Goal: Entertainment & Leisure: Browse casually

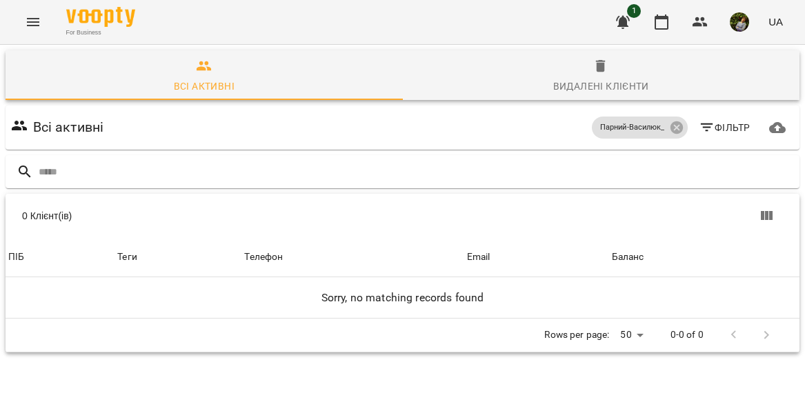
click at [33, 24] on icon "Menu" at bounding box center [33, 22] width 17 height 17
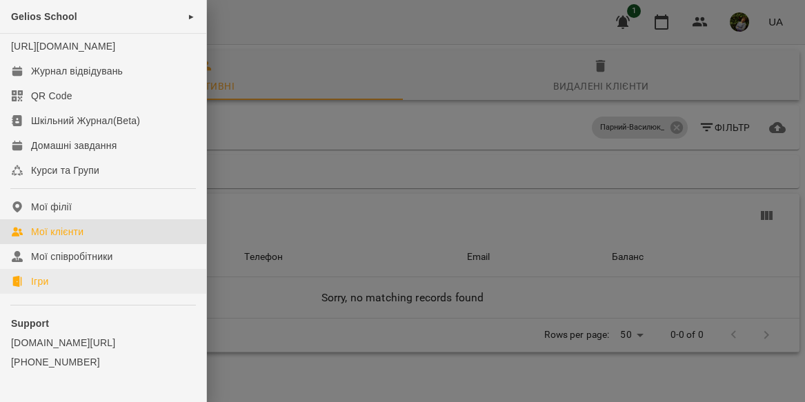
click at [48, 288] on div "Ігри" at bounding box center [39, 281] width 17 height 14
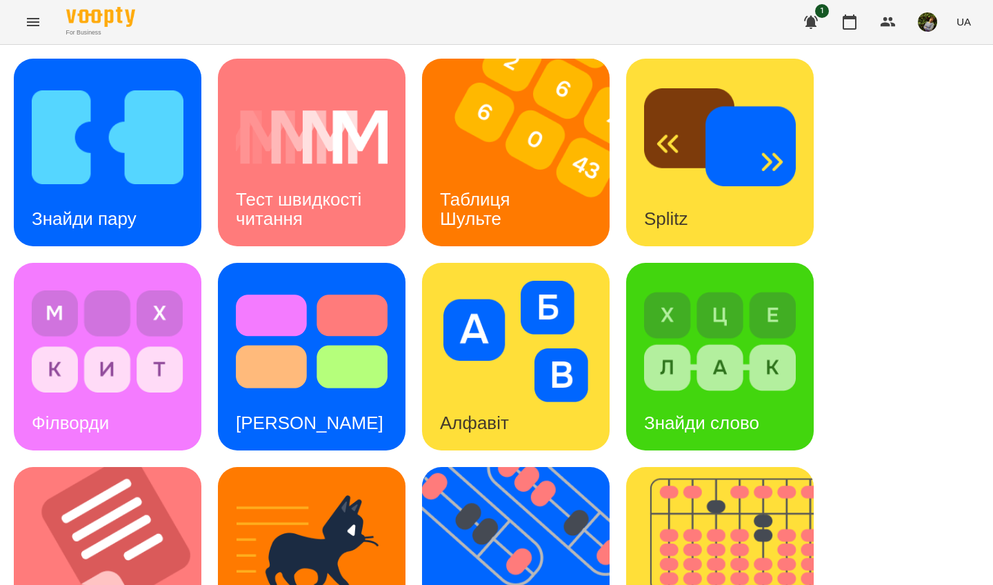
click at [360, 201] on h3 "Тест швидкості читання" at bounding box center [301, 208] width 130 height 39
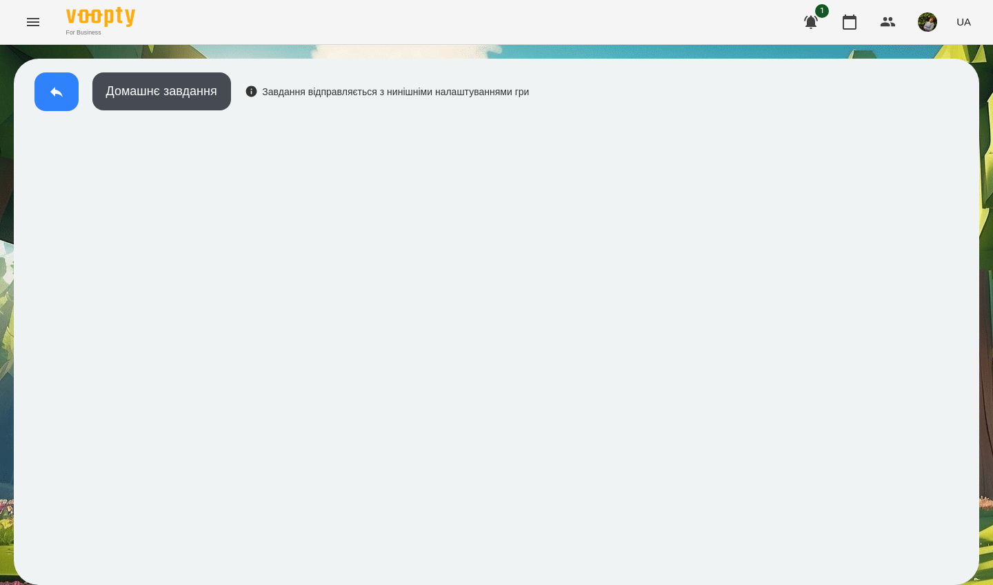
click at [49, 86] on icon at bounding box center [56, 91] width 17 height 17
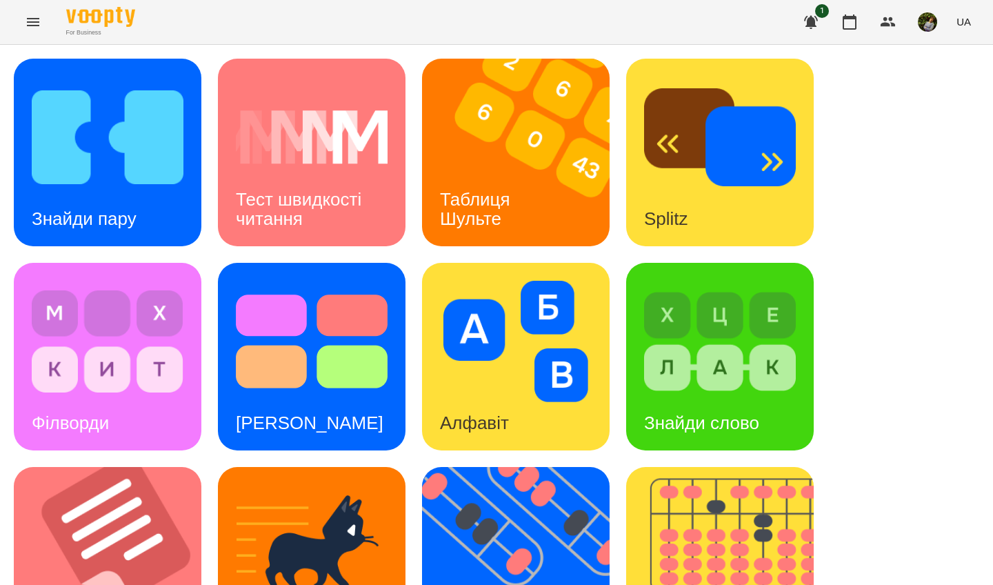
click at [327, 215] on div "Тест швидкості читання" at bounding box center [312, 209] width 188 height 74
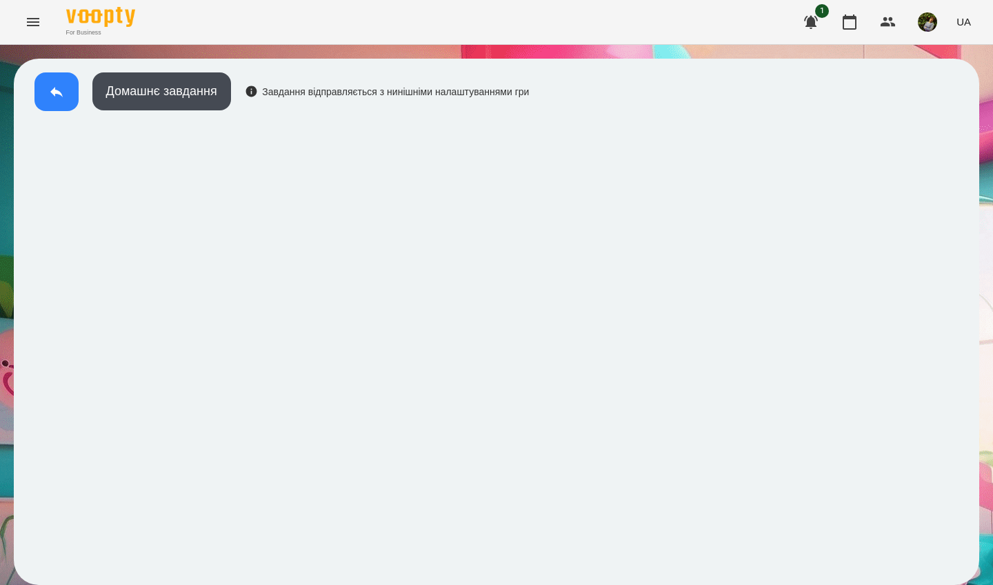
click at [50, 89] on icon at bounding box center [56, 91] width 17 height 17
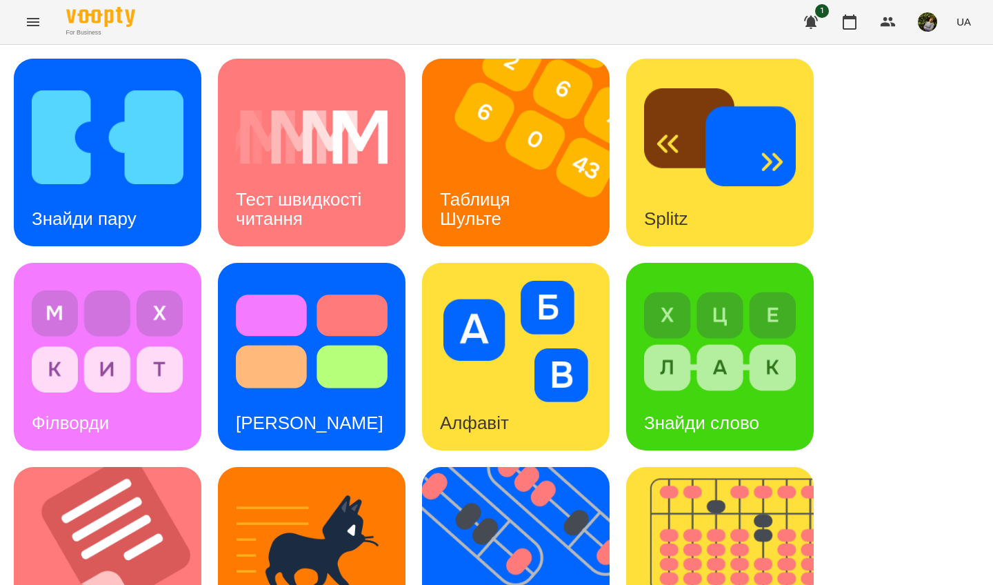
scroll to position [492, 0]
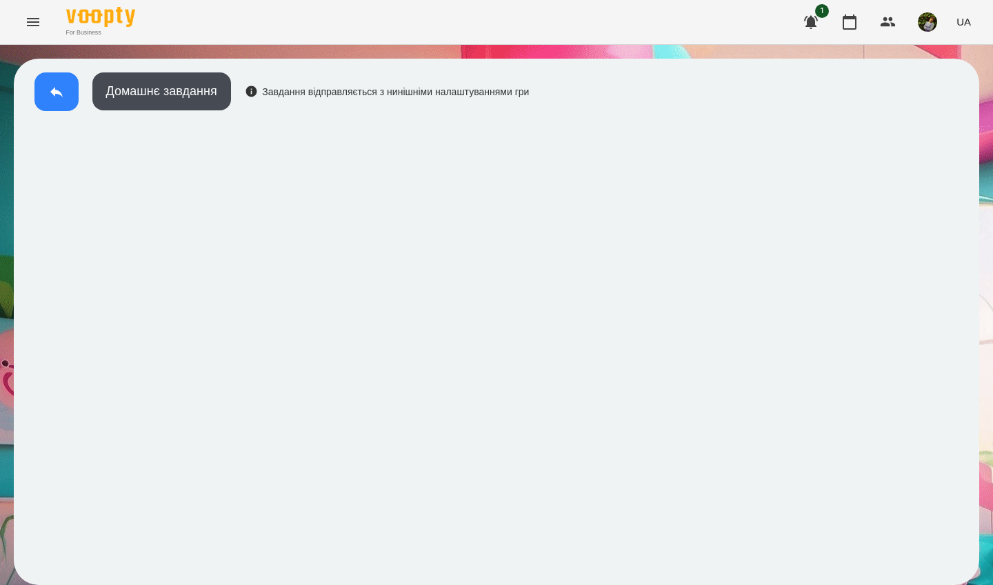
click at [55, 92] on icon at bounding box center [56, 92] width 12 height 10
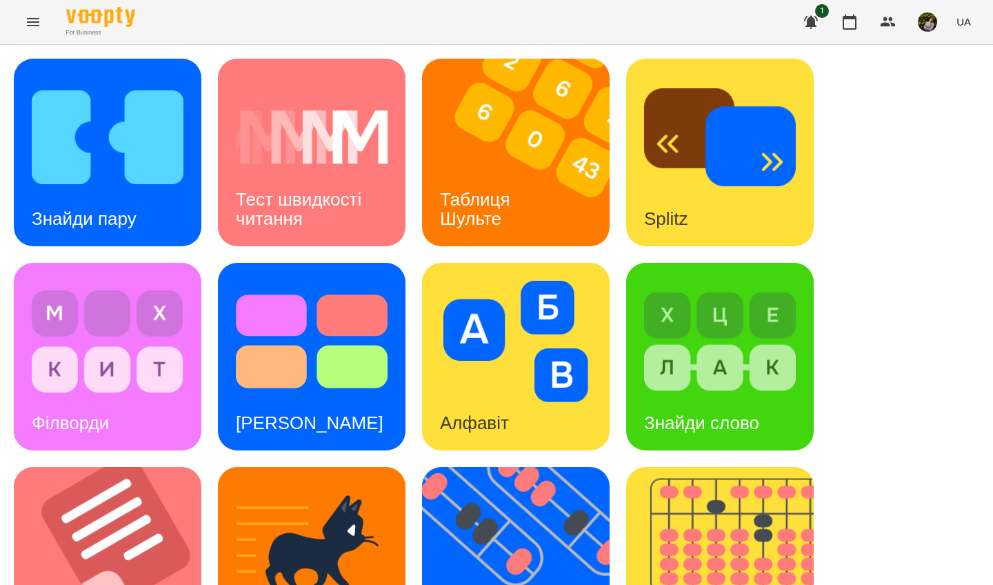
scroll to position [492, 0]
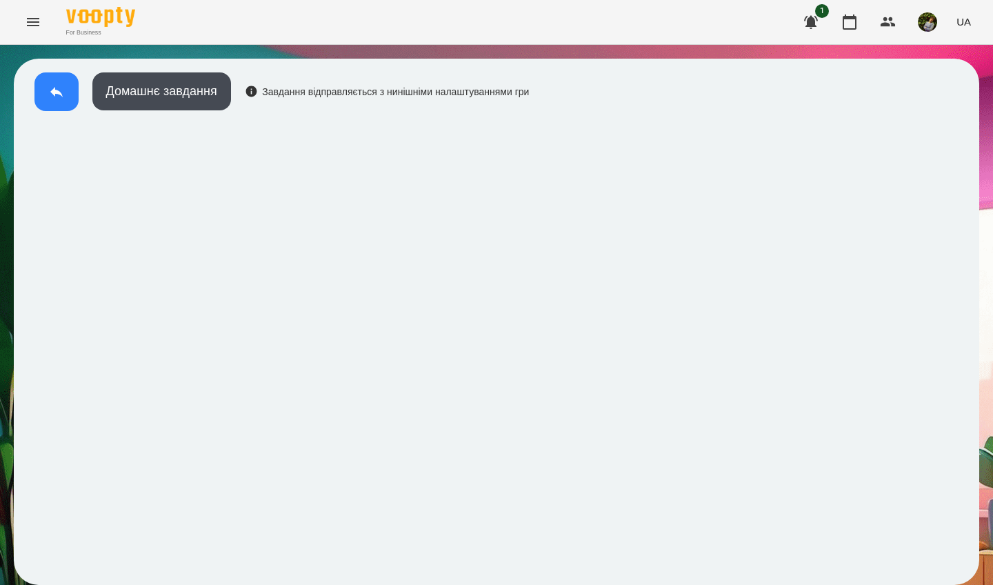
click at [51, 88] on icon at bounding box center [56, 91] width 17 height 17
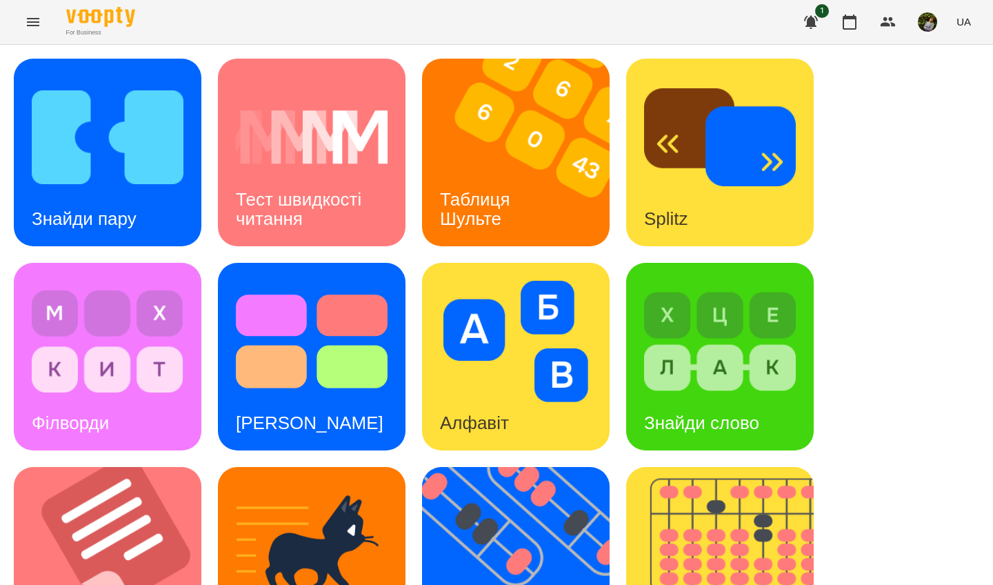
scroll to position [492, 0]
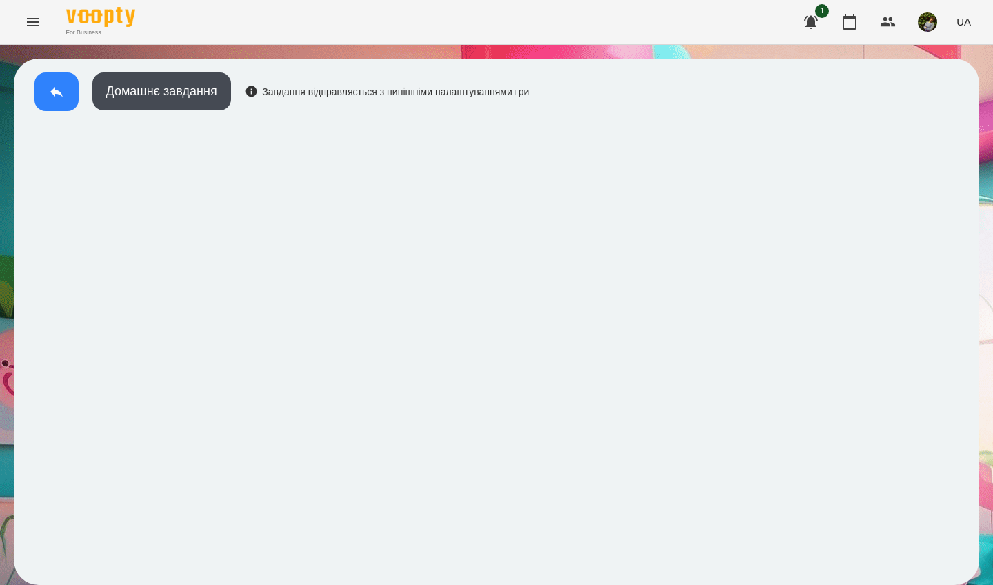
click at [42, 87] on button at bounding box center [56, 91] width 44 height 39
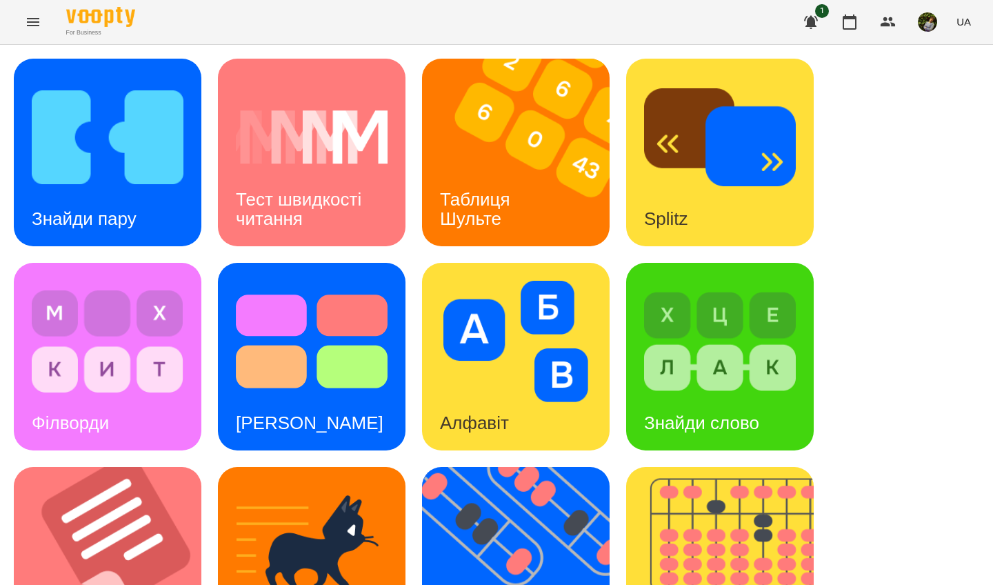
click at [174, 184] on img at bounding box center [108, 137] width 152 height 121
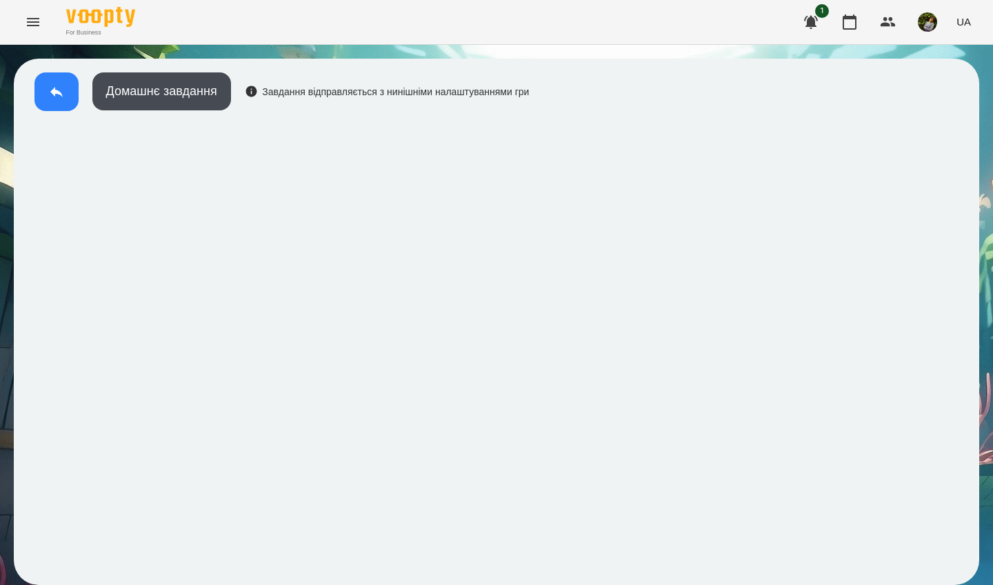
click at [48, 86] on button at bounding box center [56, 91] width 44 height 39
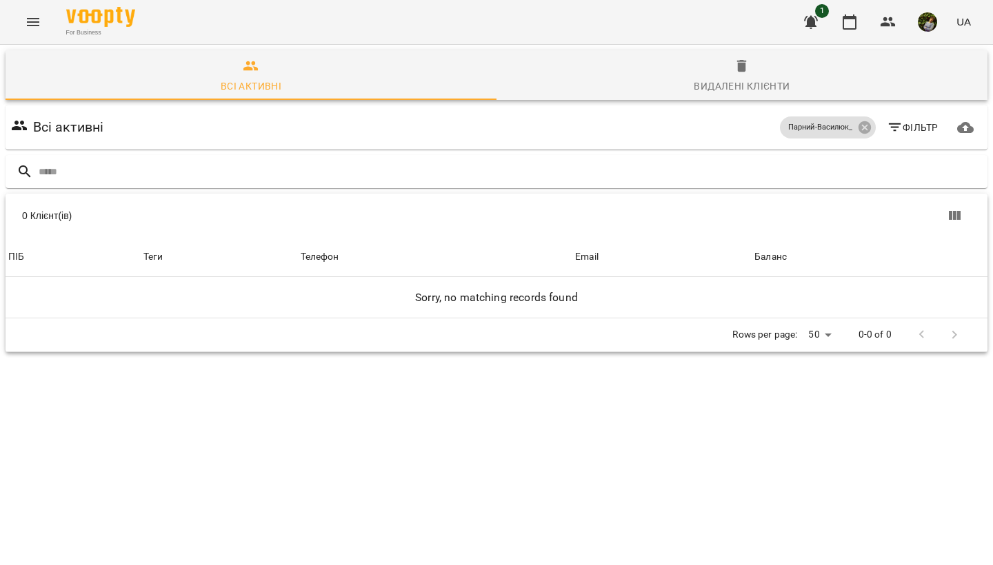
click at [40, 26] on icon "Menu" at bounding box center [33, 22] width 17 height 17
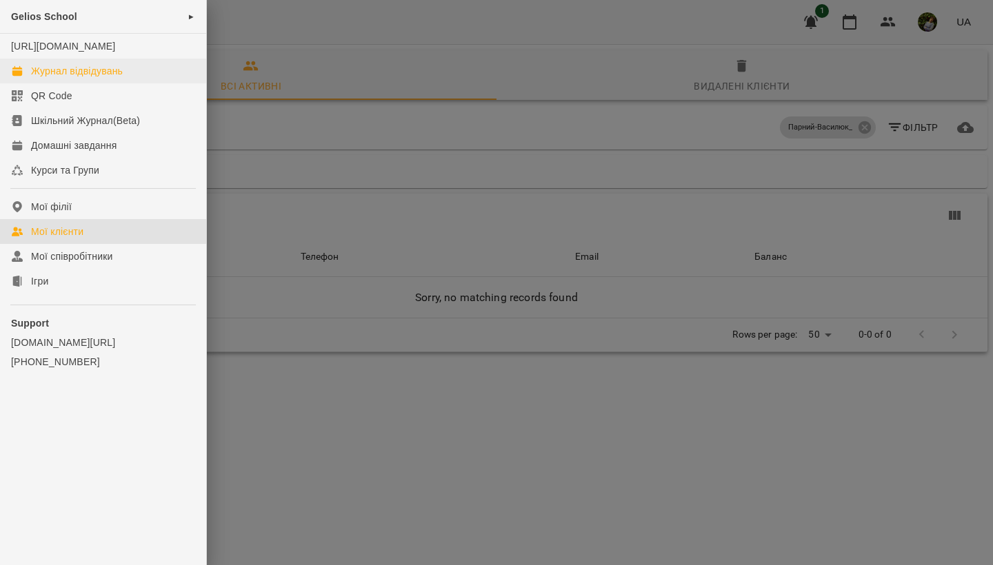
click at [61, 78] on div "Журнал відвідувань" at bounding box center [77, 71] width 92 height 14
